Goal: Navigation & Orientation: Find specific page/section

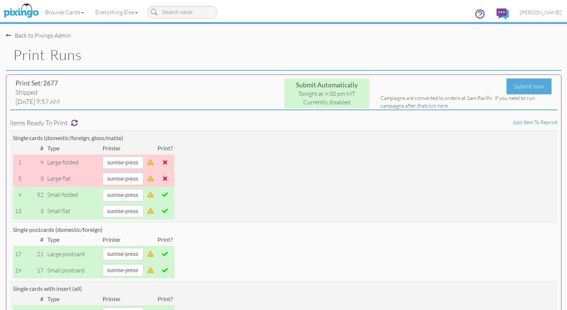
click at [197, 36] on div "Back to Pixingo Admin" at bounding box center [286, 32] width 561 height 16
click at [21, 12] on img at bounding box center [20, 11] width 39 height 18
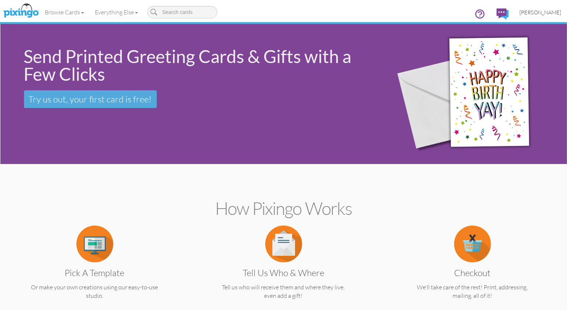
click at [542, 13] on span "[PERSON_NAME]" at bounding box center [541, 12] width 42 height 6
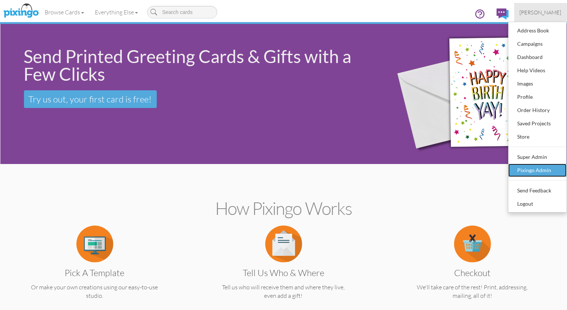
click at [546, 169] on div "Pixingo Admin" at bounding box center [538, 170] width 44 height 11
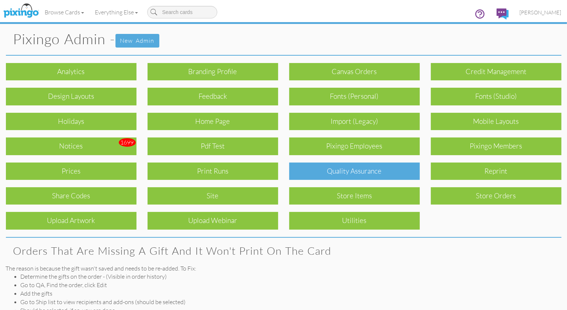
click at [378, 178] on div "Quality Assurance" at bounding box center [354, 171] width 131 height 17
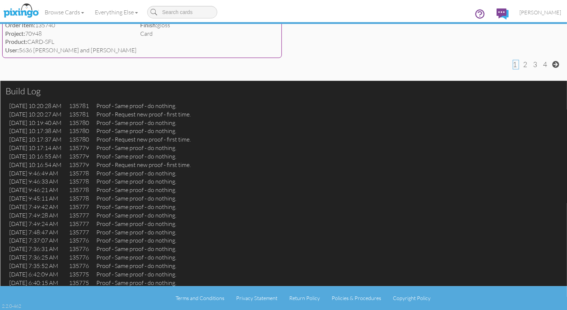
scroll to position [2005, 0]
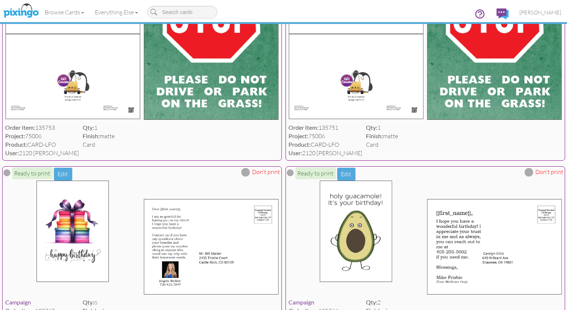
scroll to position [1810, 0]
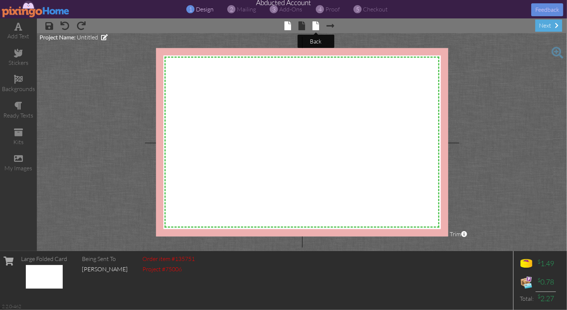
click at [318, 27] on span at bounding box center [316, 25] width 7 height 9
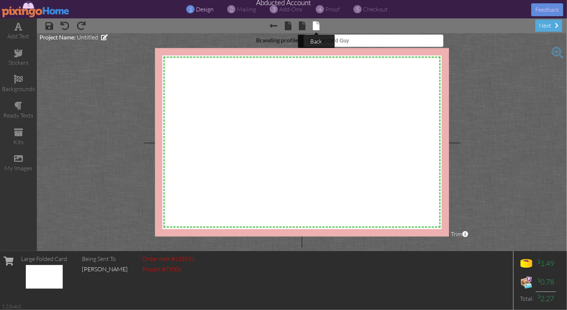
select select "object:29468"
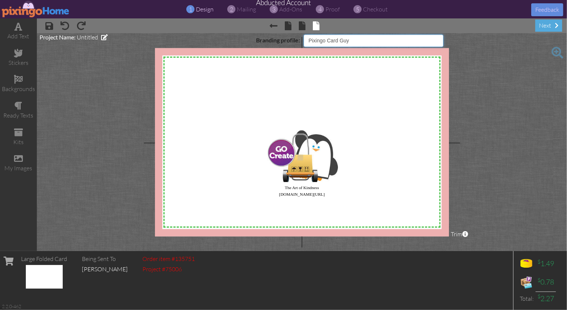
click at [405, 41] on select "Pixingo Default Profile Pixingo Card Guy" at bounding box center [374, 40] width 140 height 13
click at [287, 25] on span at bounding box center [288, 25] width 7 height 9
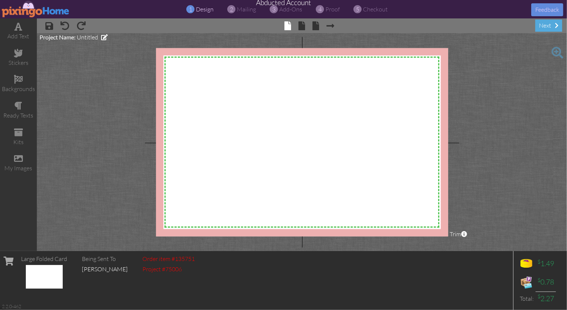
click at [23, 3] on img at bounding box center [36, 9] width 68 height 17
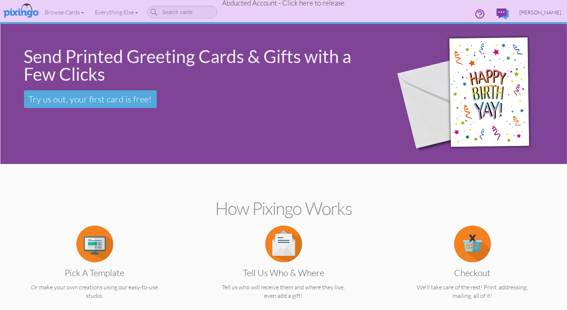
click at [550, 15] on span "[PERSON_NAME]" at bounding box center [541, 12] width 42 height 6
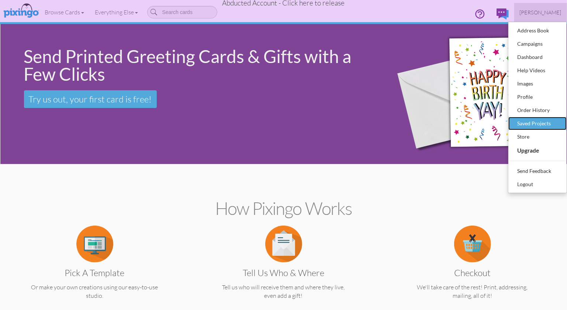
click at [542, 122] on div "Saved Projects" at bounding box center [538, 123] width 44 height 11
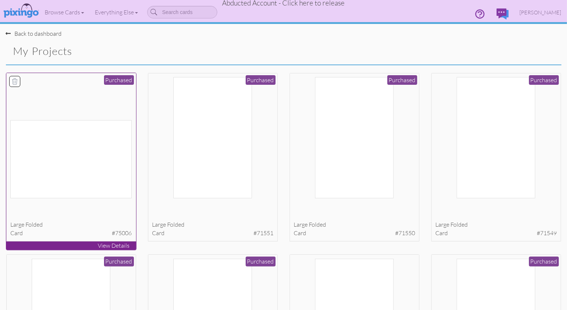
click at [115, 144] on img at bounding box center [70, 159] width 121 height 78
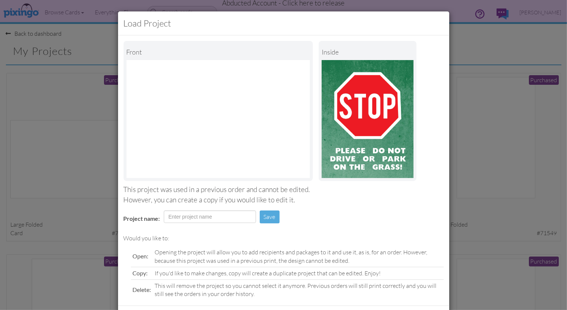
scroll to position [35, 0]
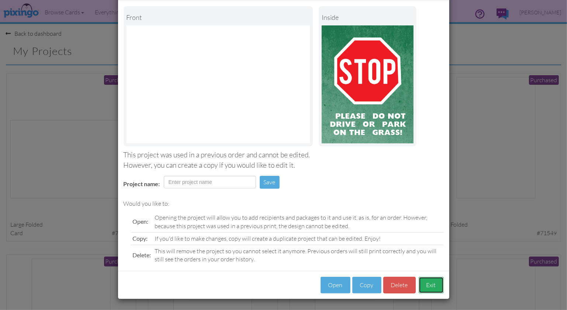
click at [435, 291] on button "Exit" at bounding box center [431, 285] width 25 height 17
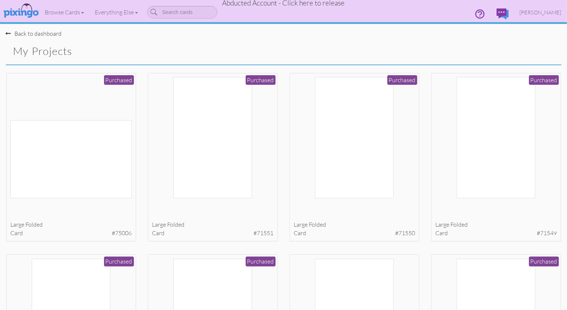
click at [288, 1] on span "Abducted Account - Click here to release" at bounding box center [284, 3] width 123 height 9
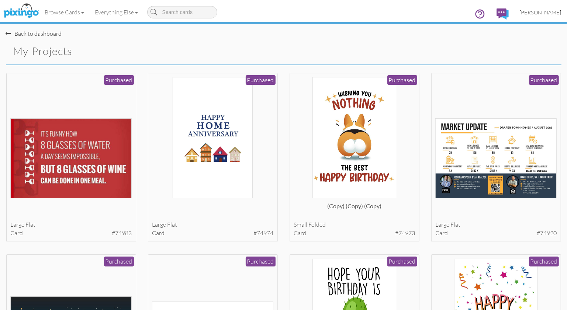
click at [546, 11] on span "[PERSON_NAME]" at bounding box center [541, 12] width 42 height 6
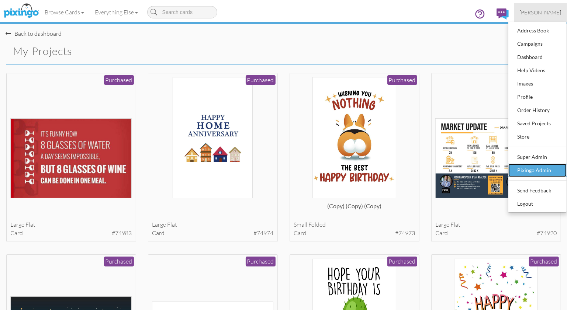
click at [536, 173] on div "Pixingo Admin" at bounding box center [538, 170] width 44 height 11
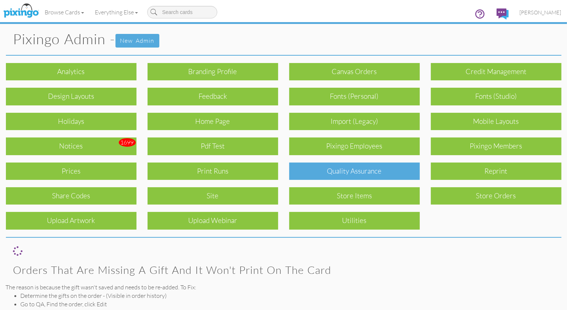
click at [341, 175] on div "Quality Assurance" at bounding box center [354, 171] width 131 height 17
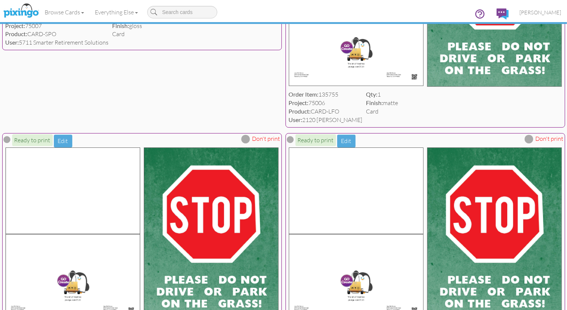
scroll to position [1626, 0]
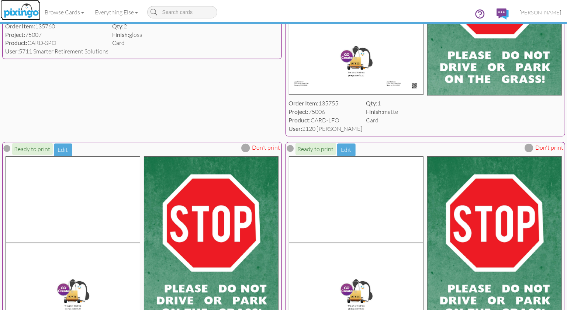
click at [23, 13] on img at bounding box center [20, 11] width 39 height 18
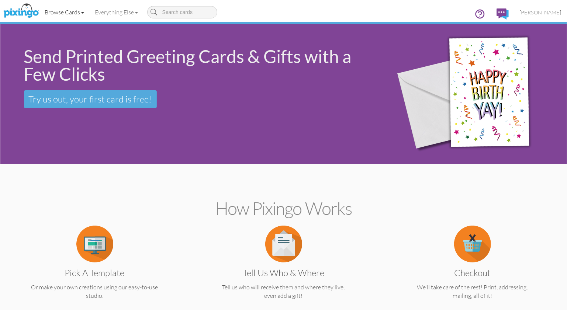
click at [65, 13] on link "Browse Cards" at bounding box center [64, 12] width 50 height 18
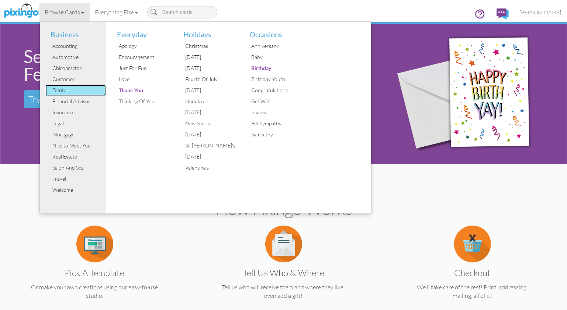
click at [59, 89] on div "Dental" at bounding box center [78, 90] width 55 height 11
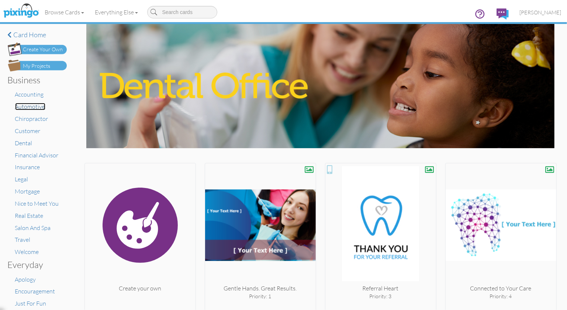
click at [25, 108] on span "Automotive" at bounding box center [30, 106] width 30 height 7
